Goal: Task Accomplishment & Management: Complete application form

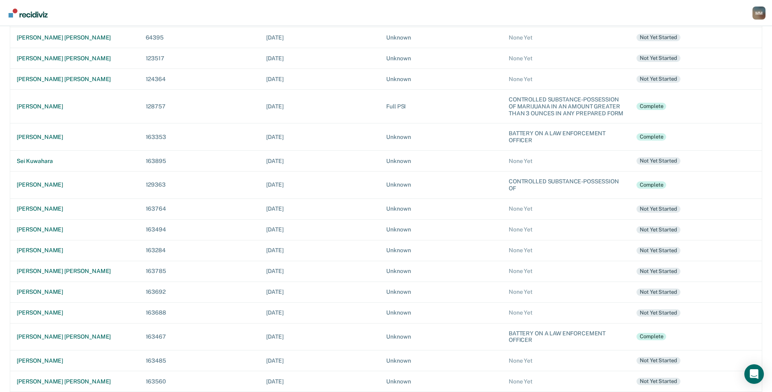
scroll to position [219, 0]
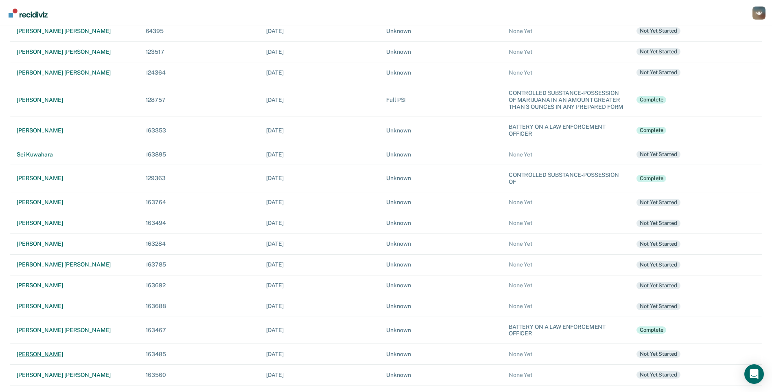
click at [58, 351] on div "[PERSON_NAME]" at bounding box center [75, 353] width 116 height 7
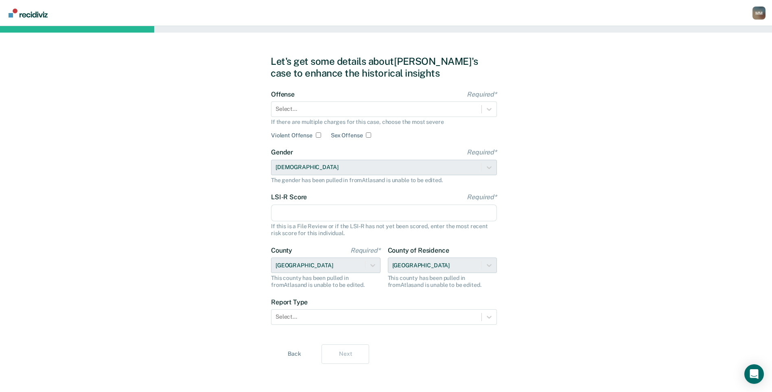
click at [630, 220] on div "Let's get some details about [PERSON_NAME]'s case to enhance the historical ins…" at bounding box center [386, 209] width 772 height 367
click at [343, 112] on div at bounding box center [377, 109] width 202 height 9
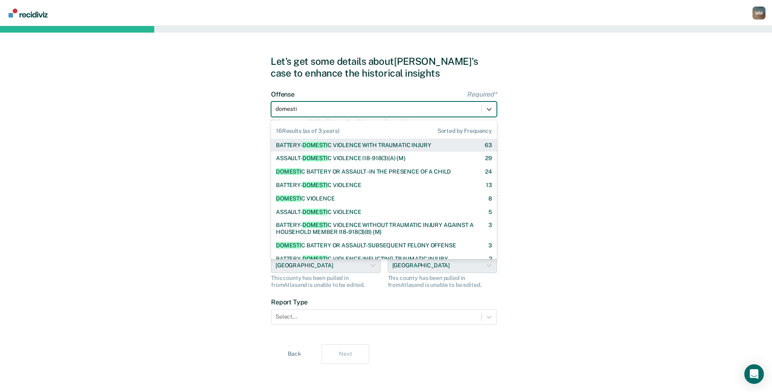
type input "domestic"
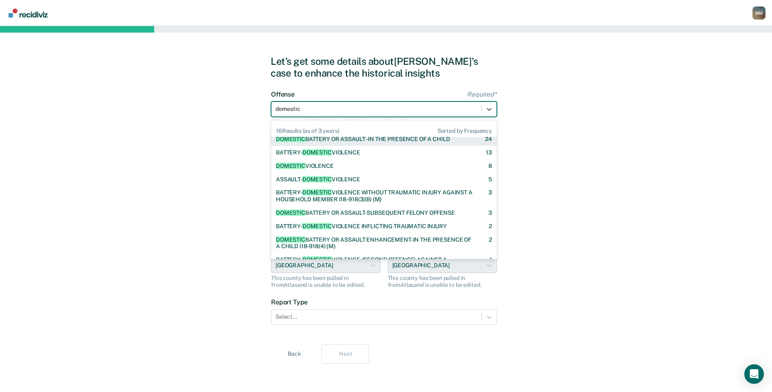
scroll to position [54, 0]
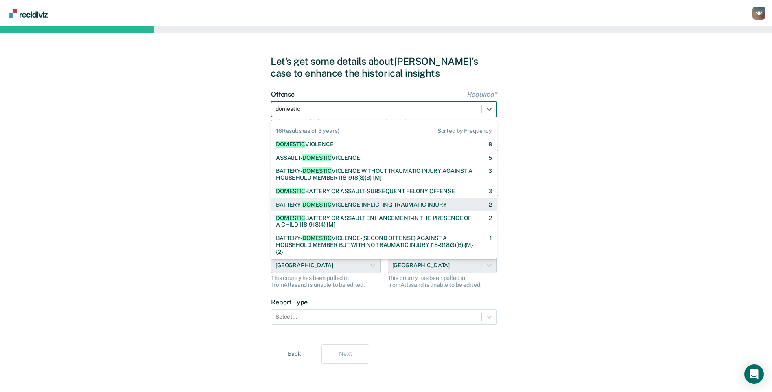
click at [360, 200] on div "BATTERY- DOMESTIC VIOLENCE INFLICTING TRAUMATIC INJURY 2" at bounding box center [384, 204] width 226 height 13
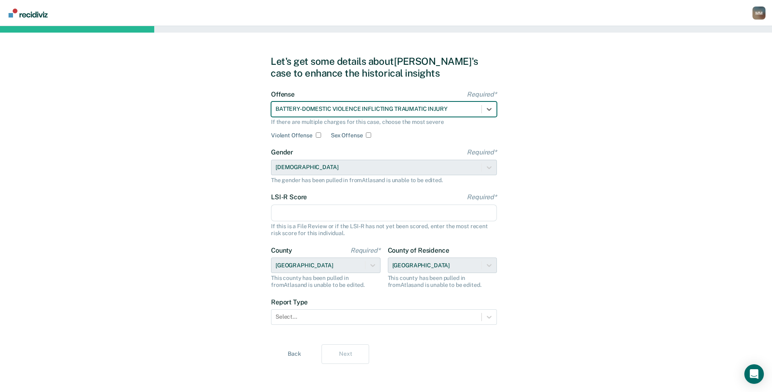
click at [332, 211] on input "LSI-R Score Required*" at bounding box center [384, 212] width 226 height 17
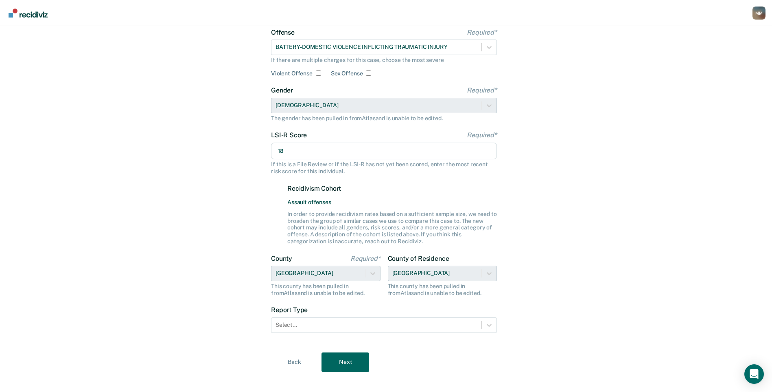
scroll to position [71, 0]
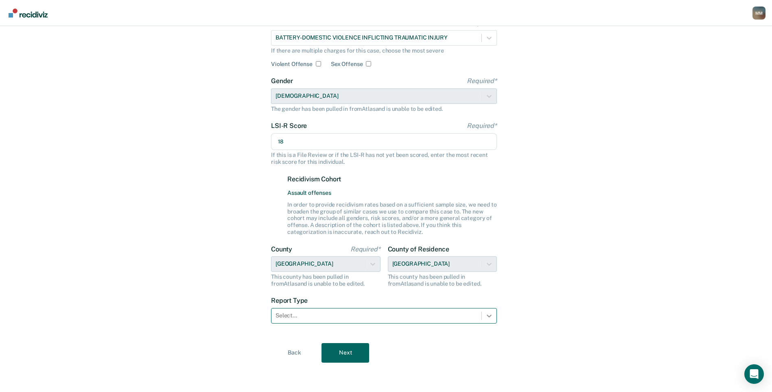
type input "18"
click at [488, 317] on icon at bounding box center [489, 315] width 8 height 8
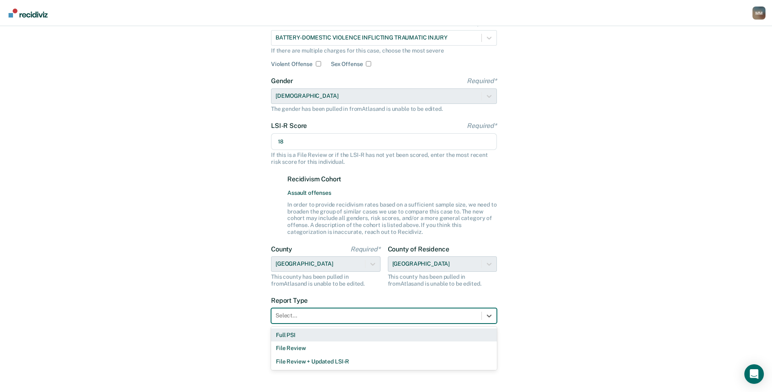
click at [399, 333] on div "Full PSI" at bounding box center [384, 334] width 226 height 13
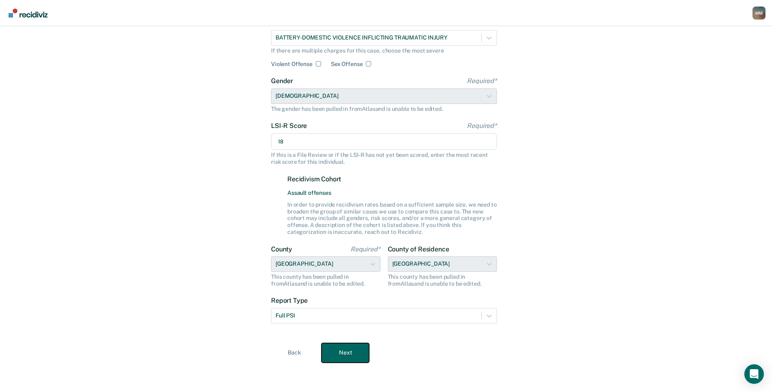
click at [347, 349] on button "Next" at bounding box center [346, 353] width 48 height 20
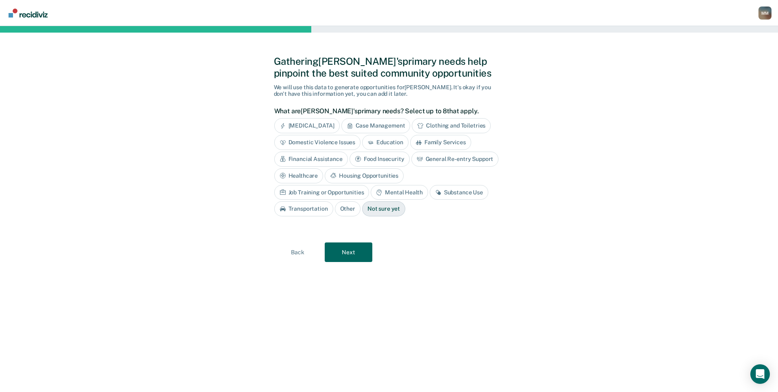
click at [327, 139] on div "Domestic Violence Issues" at bounding box center [317, 142] width 87 height 15
click at [387, 138] on div "Education" at bounding box center [395, 142] width 46 height 15
click at [430, 193] on div "Substance Use" at bounding box center [459, 192] width 59 height 15
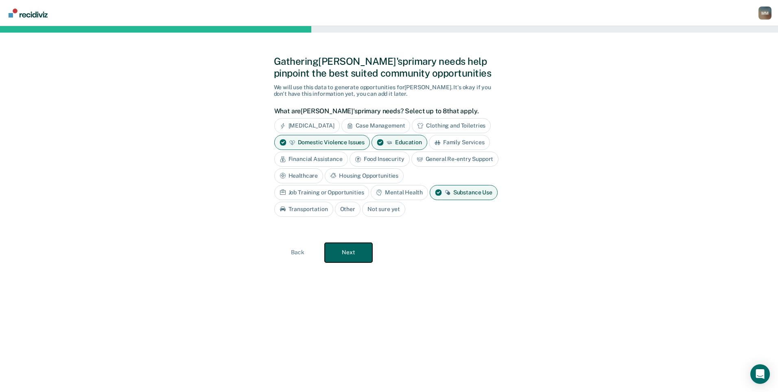
click at [350, 253] on button "Next" at bounding box center [349, 253] width 48 height 20
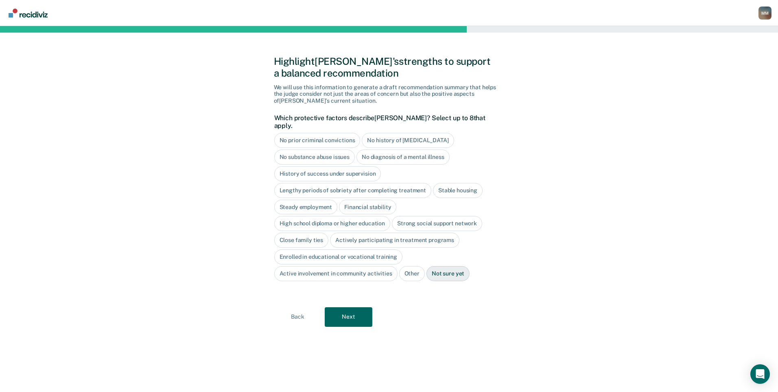
click at [369, 199] on div "Financial stability" at bounding box center [367, 206] width 57 height 15
click at [320, 232] on div "Close family ties" at bounding box center [301, 239] width 55 height 15
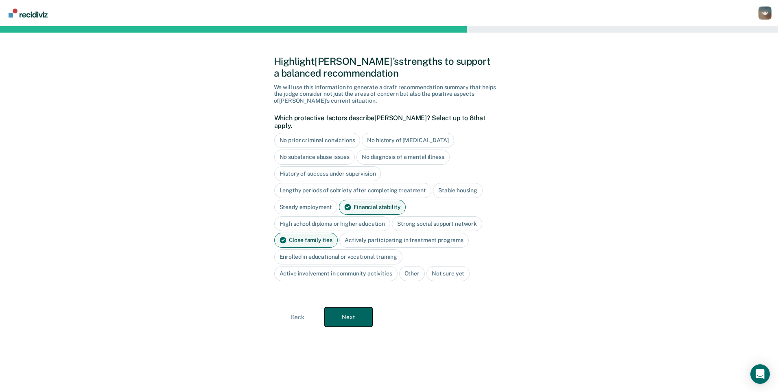
click at [353, 308] on button "Next" at bounding box center [349, 317] width 48 height 20
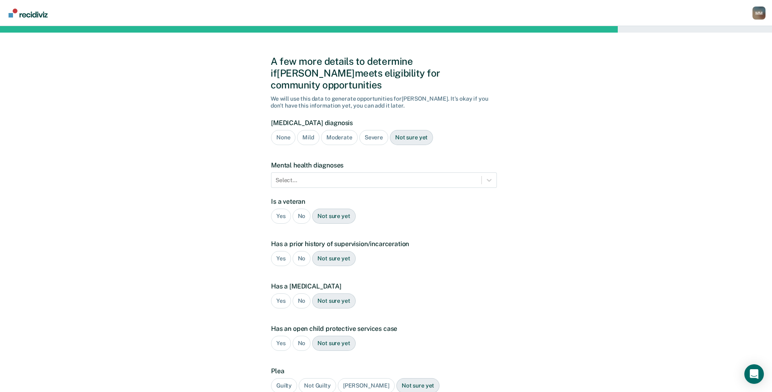
click at [336, 130] on div "Moderate" at bounding box center [339, 137] width 37 height 15
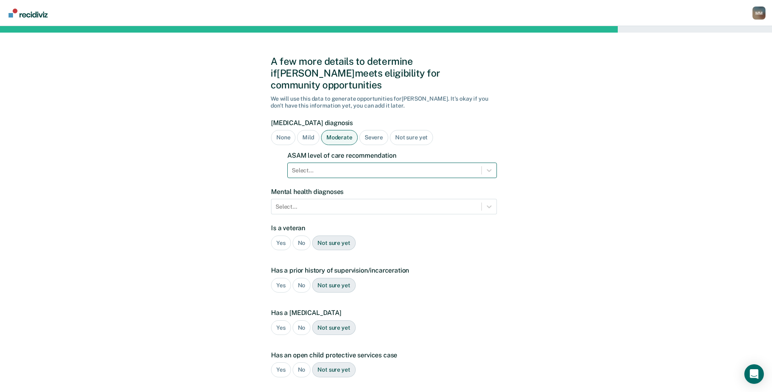
click at [350, 166] on div at bounding box center [385, 170] width 186 height 9
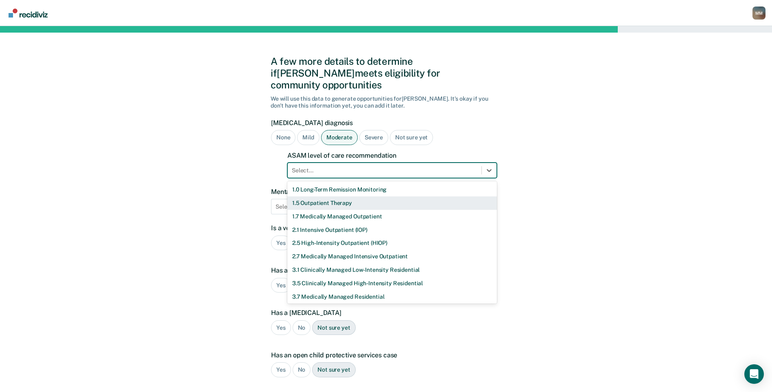
click at [346, 196] on div "1.5 Outpatient Therapy" at bounding box center [392, 202] width 210 height 13
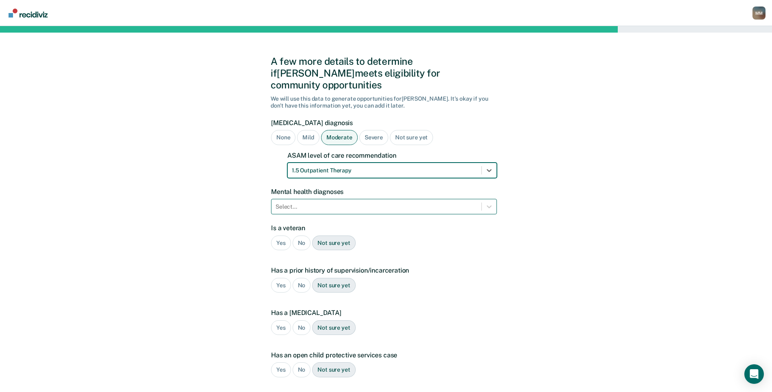
click at [346, 202] on div at bounding box center [377, 206] width 202 height 9
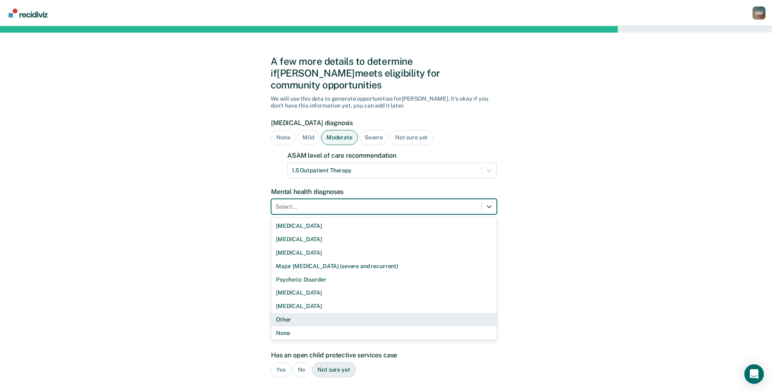
click at [295, 313] on div "Other" at bounding box center [384, 319] width 226 height 13
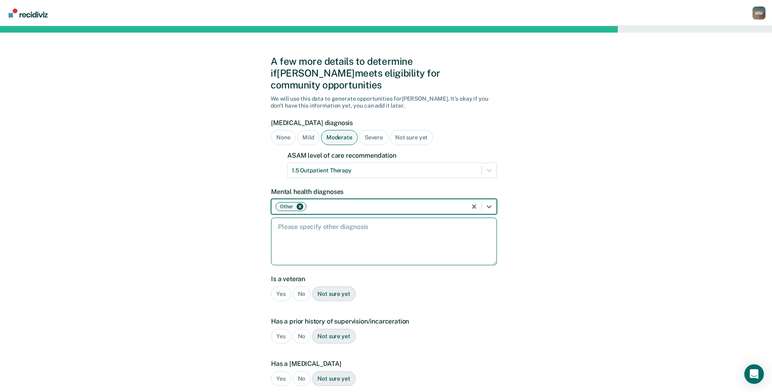
click at [313, 219] on textarea at bounding box center [384, 241] width 226 height 48
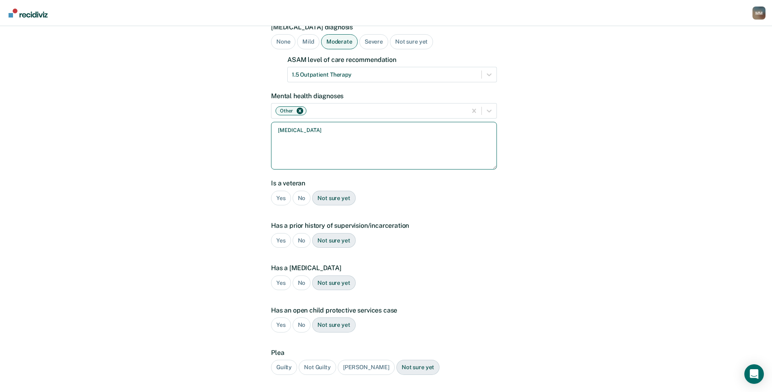
scroll to position [136, 0]
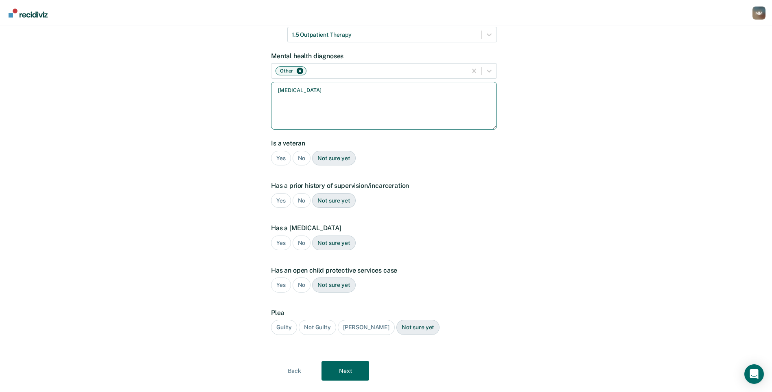
type textarea "[MEDICAL_DATA]"
click at [300, 151] on div "No" at bounding box center [302, 158] width 18 height 15
click at [282, 193] on div "Yes" at bounding box center [281, 200] width 20 height 15
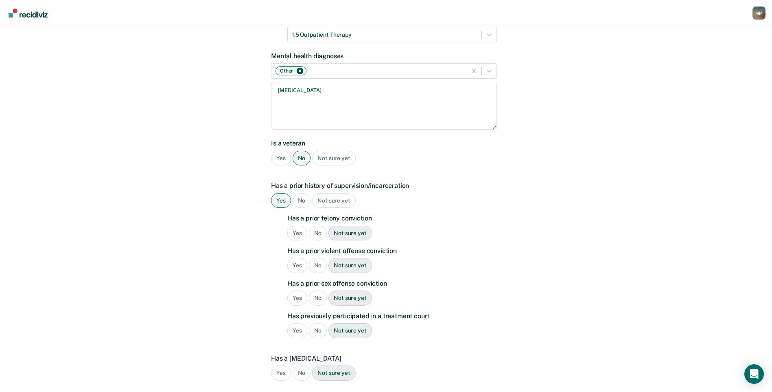
click at [300, 225] on div "Yes" at bounding box center [297, 232] width 20 height 15
click at [298, 258] on div "Yes" at bounding box center [297, 265] width 20 height 15
click at [316, 290] on div "No" at bounding box center [318, 297] width 18 height 15
click at [315, 323] on div "No" at bounding box center [318, 330] width 18 height 15
click at [296, 365] on div "No" at bounding box center [302, 372] width 18 height 15
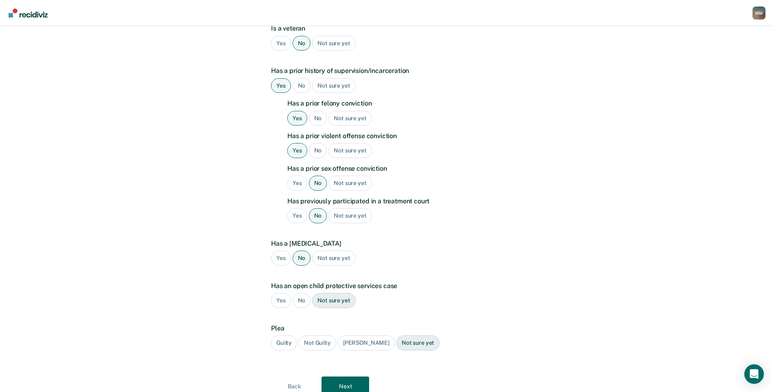
scroll to position [272, 0]
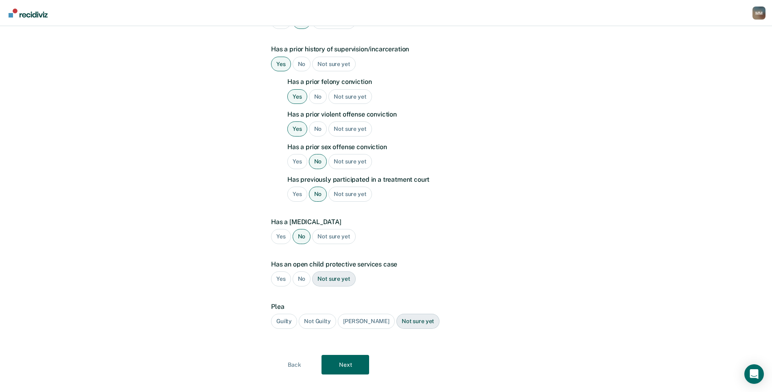
click at [302, 271] on div "No" at bounding box center [302, 278] width 18 height 15
click at [287, 313] on div "Guilty" at bounding box center [284, 320] width 26 height 15
click at [339, 355] on button "Next" at bounding box center [346, 365] width 48 height 20
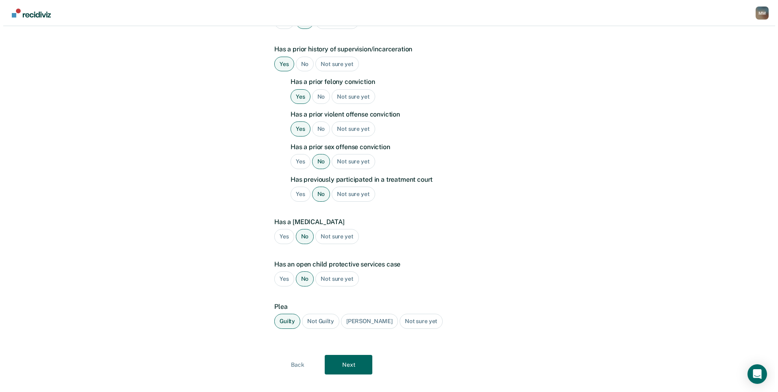
scroll to position [0, 0]
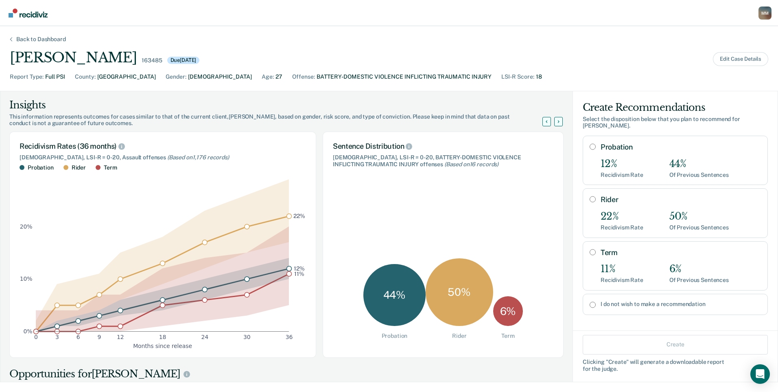
click at [590, 301] on input "I do not wish to make a recommendation" at bounding box center [593, 304] width 6 height 7
radio input "true"
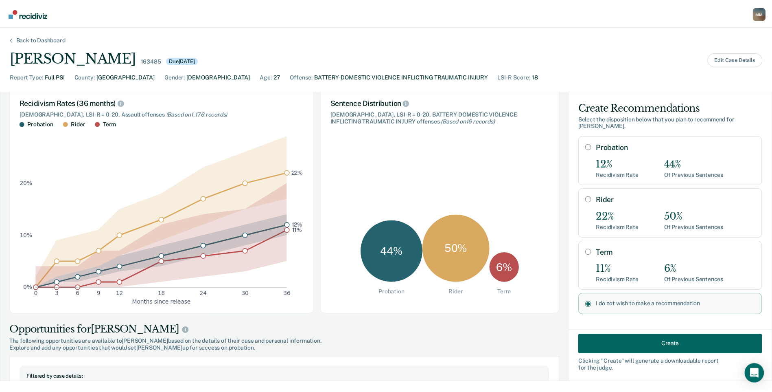
scroll to position [54, 0]
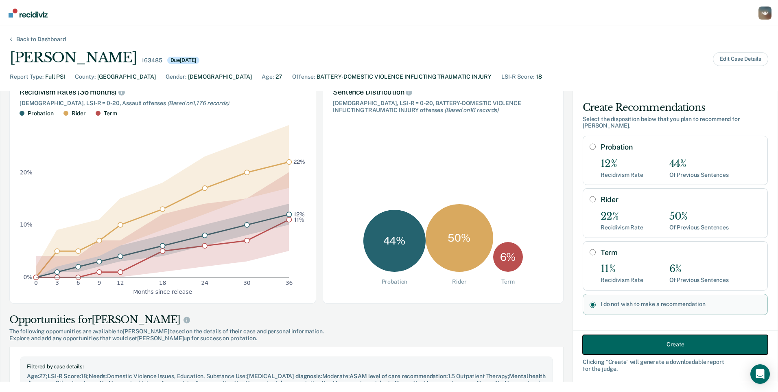
click at [602, 341] on button "Create" at bounding box center [675, 344] width 185 height 20
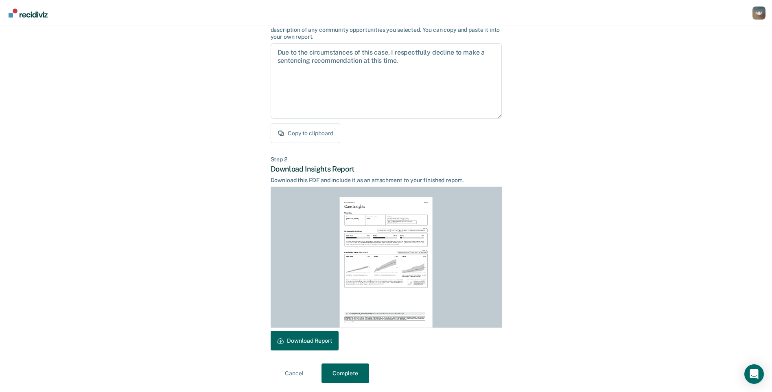
scroll to position [72, 0]
click at [315, 339] on button "Download Report" at bounding box center [305, 340] width 68 height 20
click at [339, 371] on button "Complete" at bounding box center [346, 372] width 48 height 20
